Goal: Manage account settings

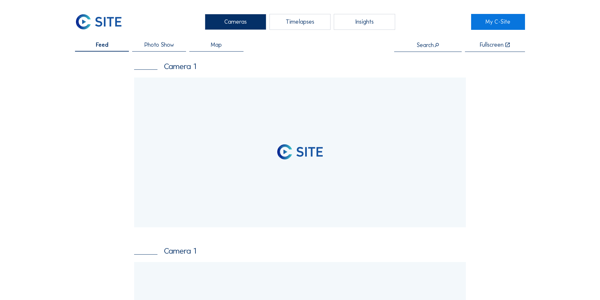
click at [428, 44] on input "text" at bounding box center [427, 45] width 67 height 6
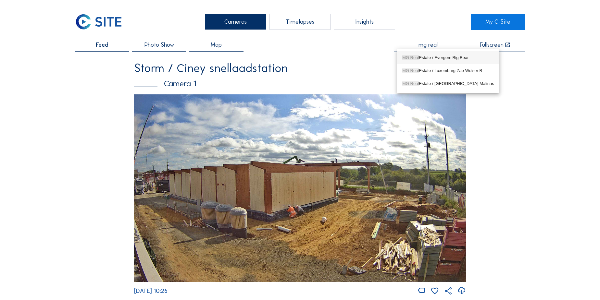
click at [427, 55] on div "MG Real Estate / Evergem Big Bear" at bounding box center [448, 57] width 92 height 5
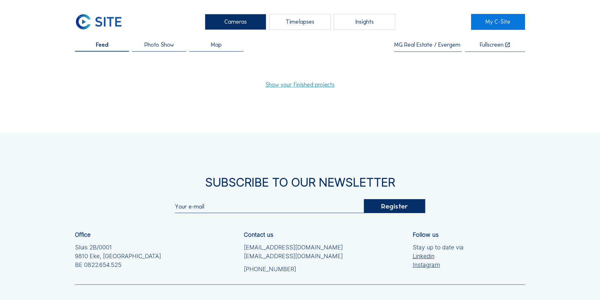
click at [314, 86] on link "Show your finished projects" at bounding box center [299, 85] width 69 height 6
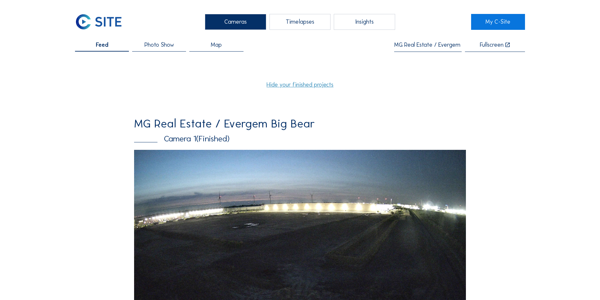
click at [412, 45] on input "MG Real Estate / Evergem Big Bear" at bounding box center [427, 45] width 67 height 6
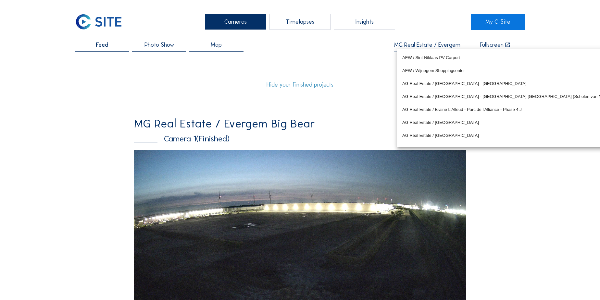
click at [412, 45] on input "MG Real Estate / Evergem Big Bear" at bounding box center [427, 45] width 67 height 6
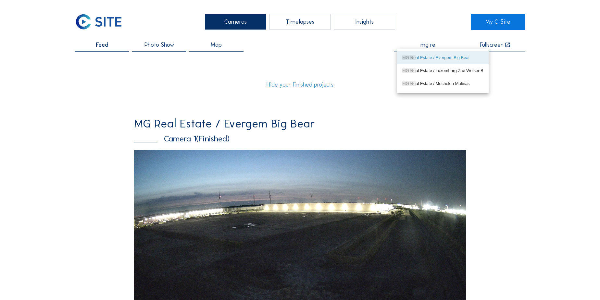
click at [432, 45] on input "mg re" at bounding box center [427, 45] width 67 height 6
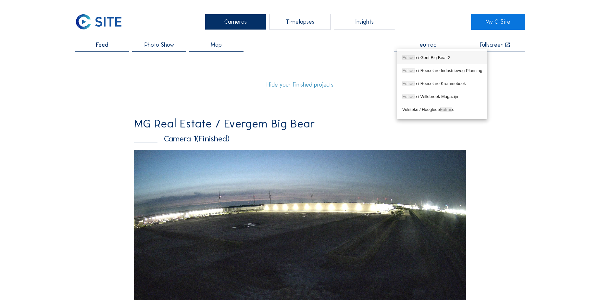
click at [434, 55] on div "Eutrac o / Gent Big Bear 2" at bounding box center [442, 57] width 80 height 5
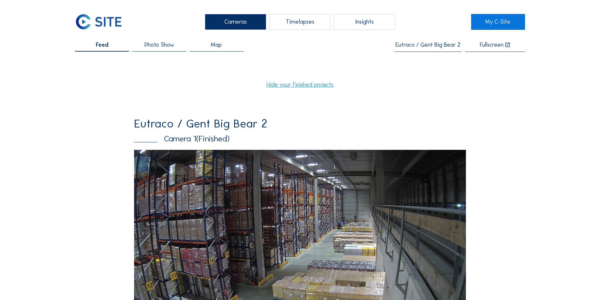
click at [417, 45] on input "Eutraco / Gent Big Bear 2" at bounding box center [427, 45] width 67 height 6
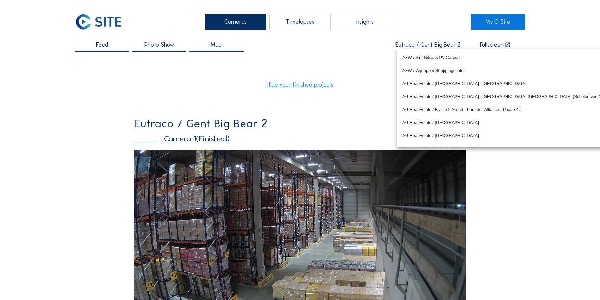
click at [417, 45] on input "Eutraco / Gent Big Bear 2" at bounding box center [427, 45] width 67 height 6
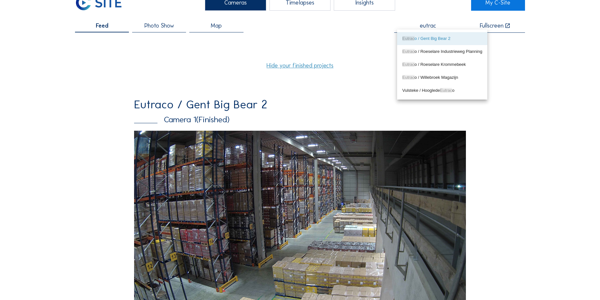
scroll to position [29, 0]
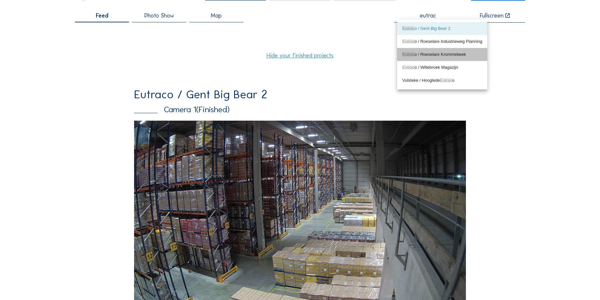
click at [432, 55] on div "Eutrac o / Roeselare Krommebeek" at bounding box center [442, 54] width 80 height 5
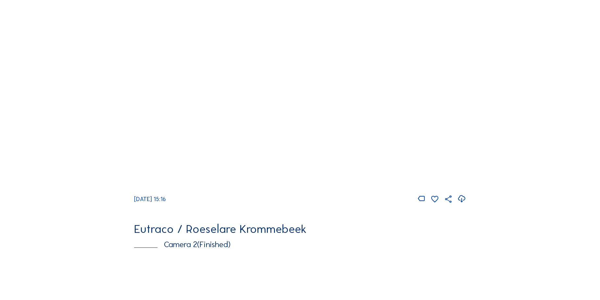
scroll to position [0, 0]
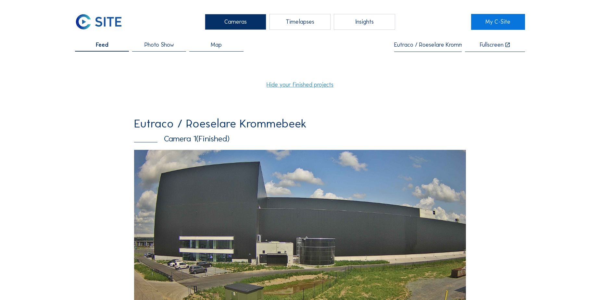
click at [431, 48] on input "Eutraco / Roeselare Krommebeek" at bounding box center [427, 45] width 67 height 6
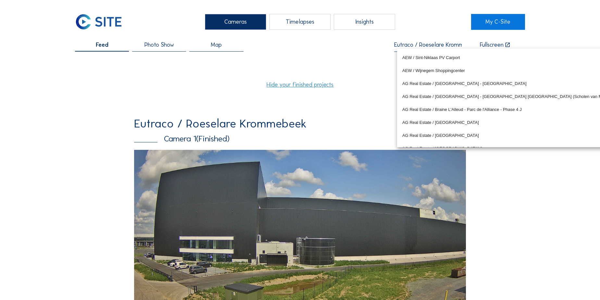
click at [431, 48] on input "Eutraco / Roeselare Krommebeek" at bounding box center [427, 45] width 67 height 6
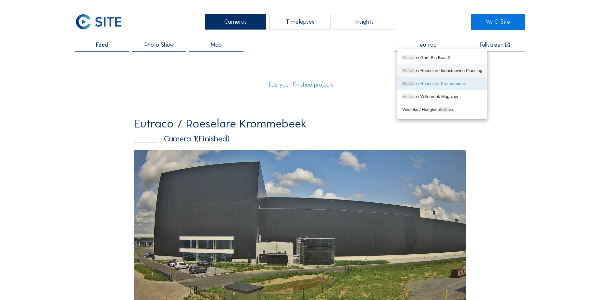
click at [447, 70] on div "Eutrac o / Roeselare Industrieweg Planning" at bounding box center [442, 70] width 80 height 5
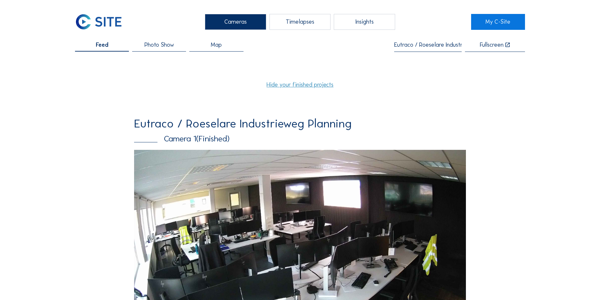
type input "Eutraco / Roeselare Industrieweg Planning"
click at [306, 21] on div "Timelapses" at bounding box center [299, 22] width 61 height 16
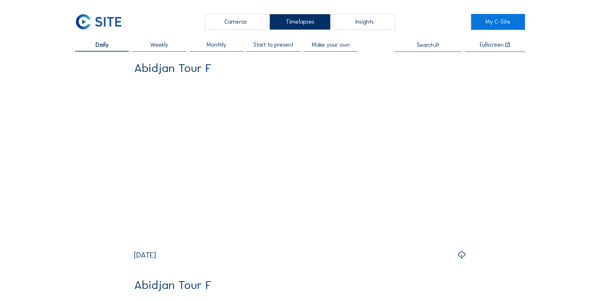
click at [429, 46] on input "text" at bounding box center [427, 45] width 67 height 6
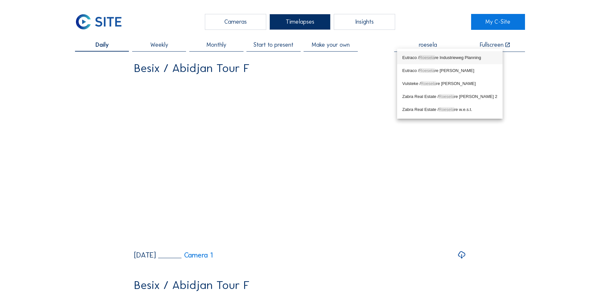
click at [430, 54] on div "Eutraco / Roesela re Industrieweg Planning" at bounding box center [449, 58] width 95 height 10
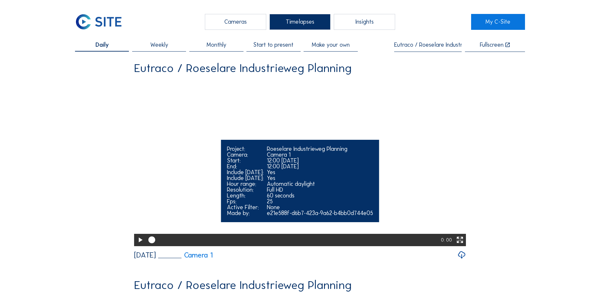
scroll to position [29, 0]
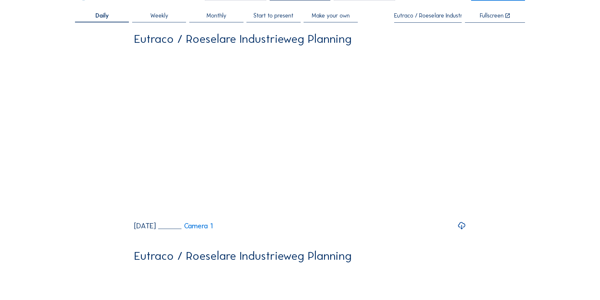
click at [286, 13] on span "Start to present" at bounding box center [273, 16] width 40 height 6
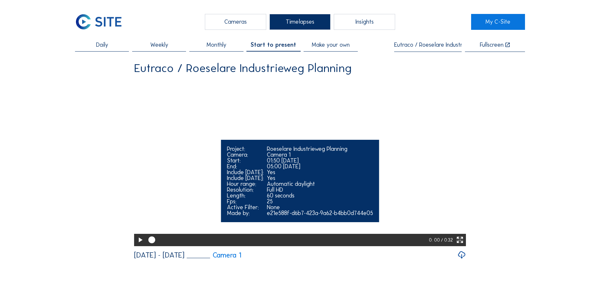
click at [140, 245] on icon at bounding box center [140, 240] width 8 height 10
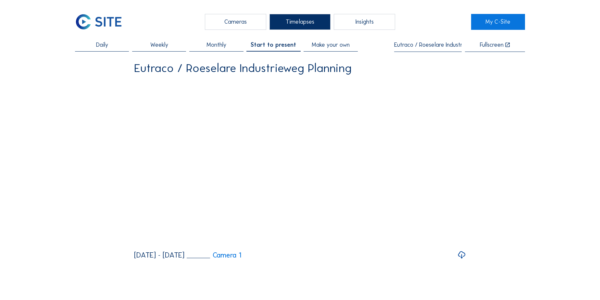
click at [410, 47] on input "Eutraco / Roeselare Industrieweg Planning" at bounding box center [427, 45] width 67 height 6
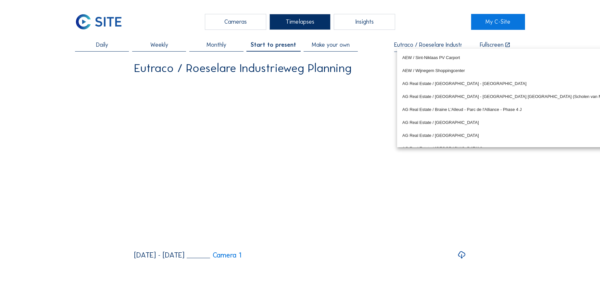
click at [410, 47] on input "Eutraco / Roeselare Industrieweg Planning" at bounding box center [427, 45] width 67 height 6
click at [409, 47] on input "Eutraco / Roeselare Industrieweg Planning" at bounding box center [427, 45] width 67 height 6
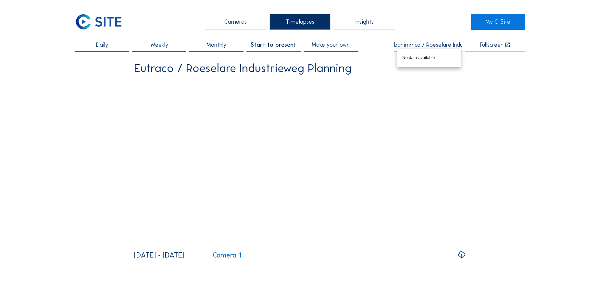
click at [423, 45] on input "banimmco / Roeselare Industrieweg Planning" at bounding box center [427, 45] width 67 height 6
click at [421, 70] on div "Banimmo / Gent NG3" at bounding box center [433, 70] width 62 height 5
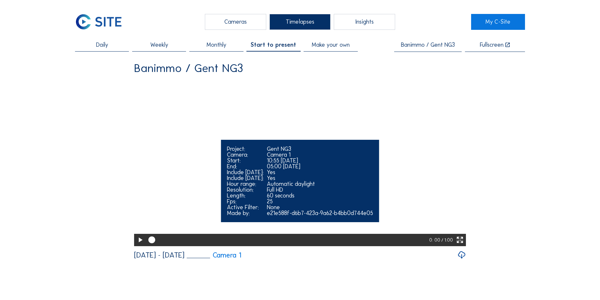
click at [140, 245] on icon at bounding box center [140, 240] width 8 height 10
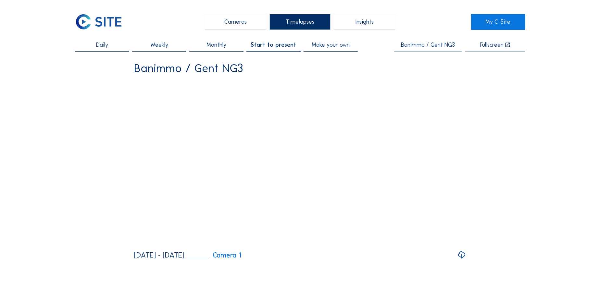
click at [421, 44] on input "Banimmo / Gent NG3" at bounding box center [427, 45] width 67 height 6
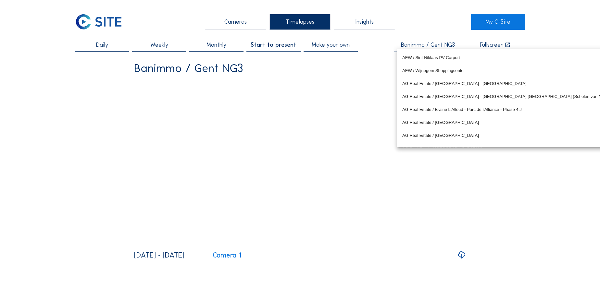
click at [421, 44] on input "Banimmo / Gent NG3" at bounding box center [427, 45] width 67 height 6
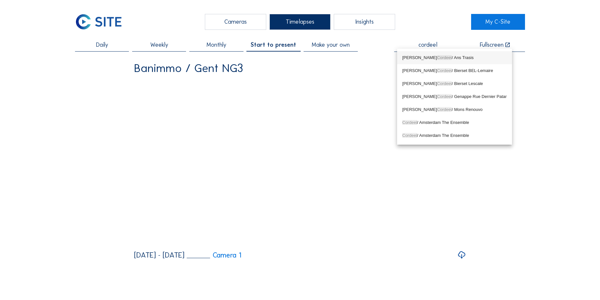
click at [415, 57] on div "[PERSON_NAME] / Ans Trasis" at bounding box center [454, 57] width 104 height 5
type input "[PERSON_NAME] / Ans Trasis"
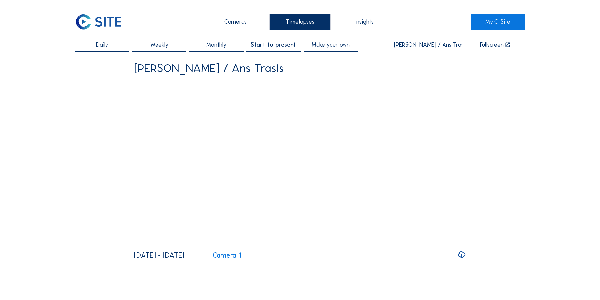
click at [242, 21] on div "Cameras" at bounding box center [235, 22] width 61 height 16
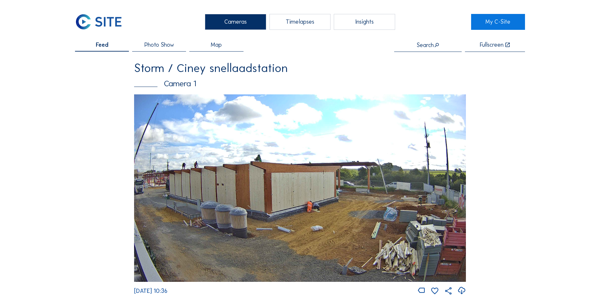
click at [423, 46] on input "text" at bounding box center [427, 45] width 67 height 6
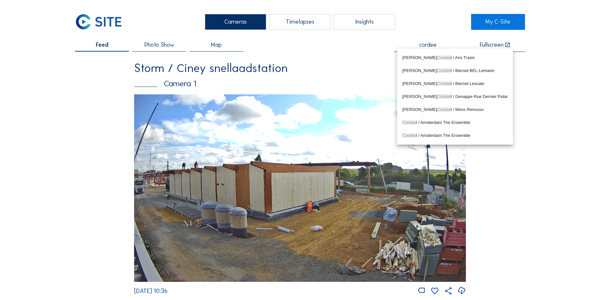
type input "cordee"
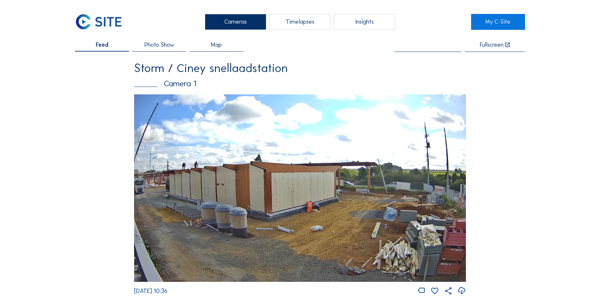
click at [421, 46] on input "text" at bounding box center [427, 45] width 67 height 6
click at [420, 58] on div "Banimmo / Gent NG3" at bounding box center [439, 57] width 74 height 5
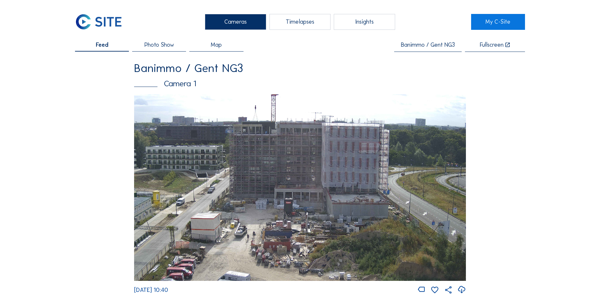
click at [425, 44] on input "Banimmo / Gent NG3" at bounding box center [427, 45] width 67 height 6
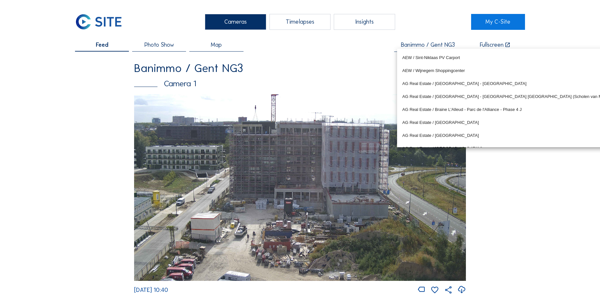
click at [425, 44] on input "Banimmo / Gent NG3" at bounding box center [427, 45] width 67 height 6
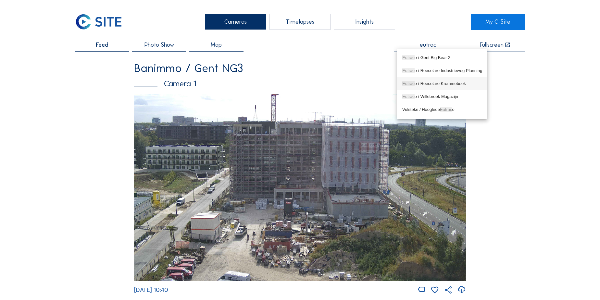
click at [425, 81] on div "Eutrac o / Roeselare Krommebeek" at bounding box center [442, 83] width 80 height 5
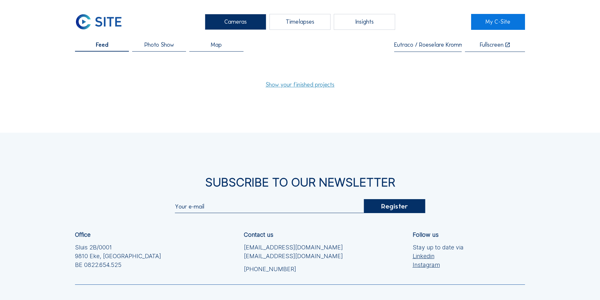
click at [433, 44] on input "Eutraco / Roeselare Krommebeek" at bounding box center [427, 45] width 67 height 6
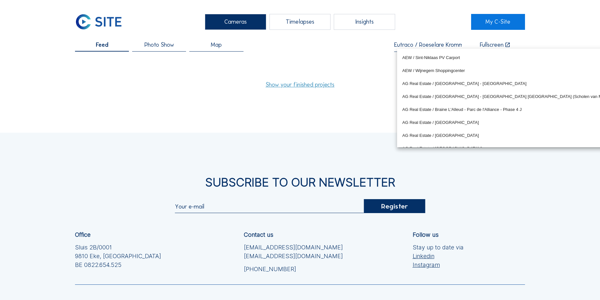
click at [432, 47] on input "Eutraco / Roeselare Krommebeek" at bounding box center [427, 45] width 67 height 6
type input "r"
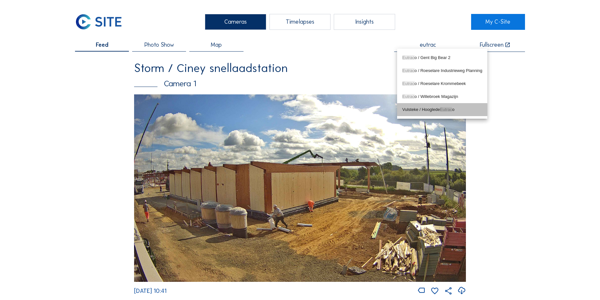
click at [425, 110] on div "Vulsteke / Hooglede Eutrac o" at bounding box center [442, 109] width 80 height 5
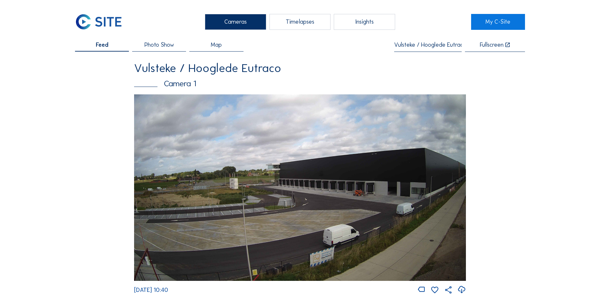
click at [428, 44] on input "Vulsteke / Hooglede Eutraco" at bounding box center [427, 45] width 67 height 6
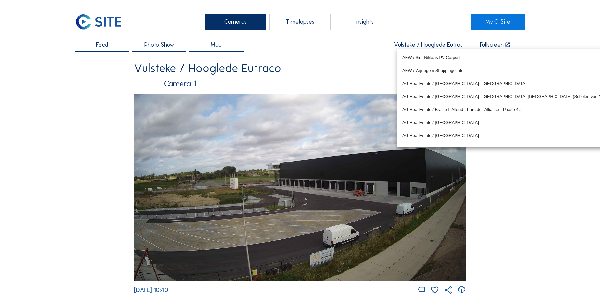
click at [428, 44] on input "Vulsteke / Hooglede Eutraco" at bounding box center [427, 45] width 67 height 6
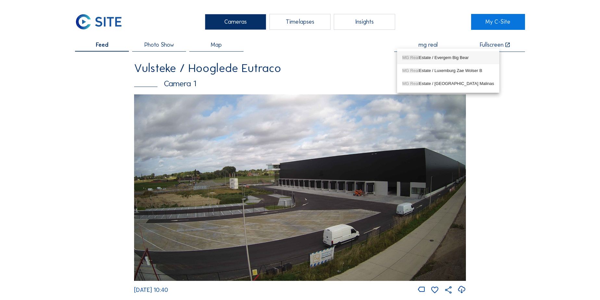
click at [425, 55] on div "MG Real Estate / Evergem Big Bear" at bounding box center [448, 57] width 92 height 5
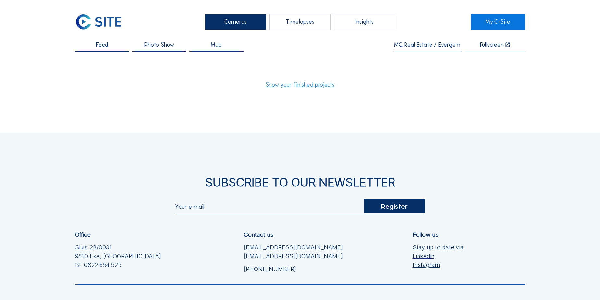
type input "MG Real Estate / Evergem Big Bear"
click at [306, 85] on link "Show your finished projects" at bounding box center [299, 85] width 69 height 6
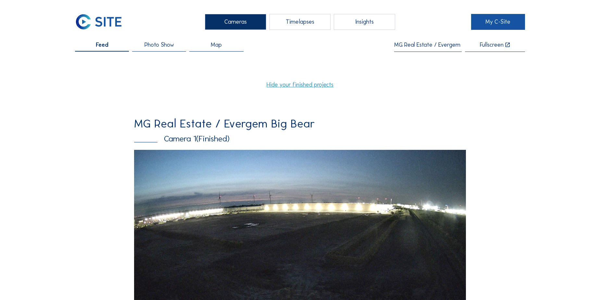
click at [494, 20] on link "My C-Site" at bounding box center [498, 22] width 54 height 16
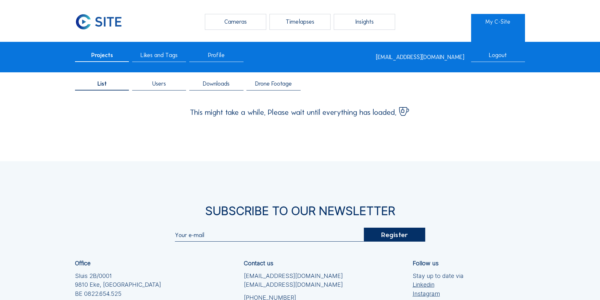
click at [222, 57] on span "Profile" at bounding box center [216, 55] width 17 height 6
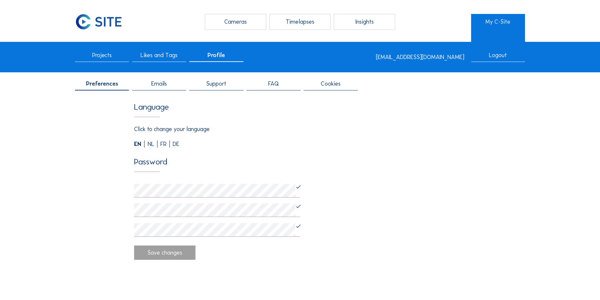
click at [150, 145] on div "NL" at bounding box center [153, 144] width 10 height 6
